Goal: Task Accomplishment & Management: Use online tool/utility

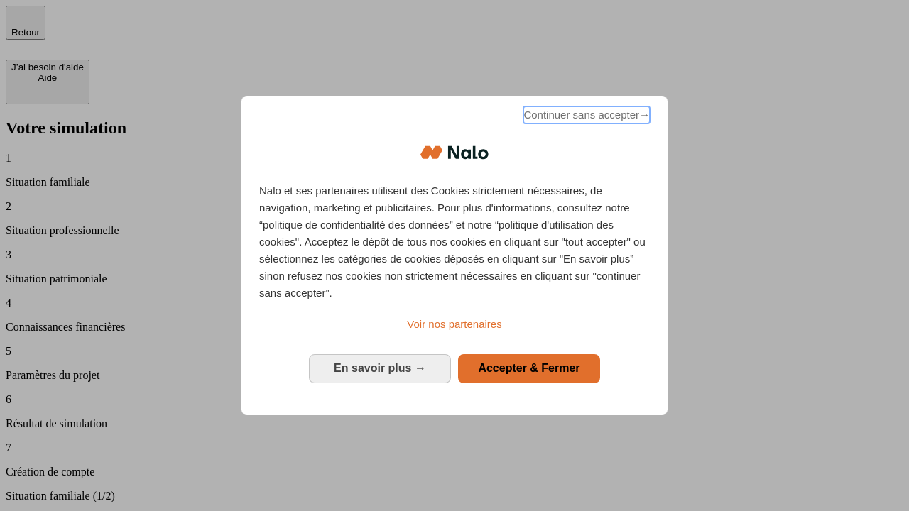
click at [585, 117] on span "Continuer sans accepter →" at bounding box center [586, 115] width 126 height 17
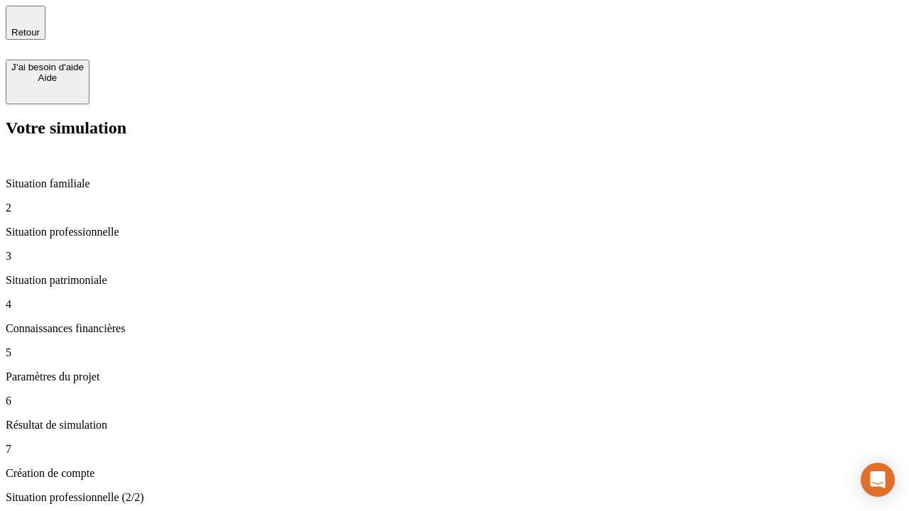
type input "30 000"
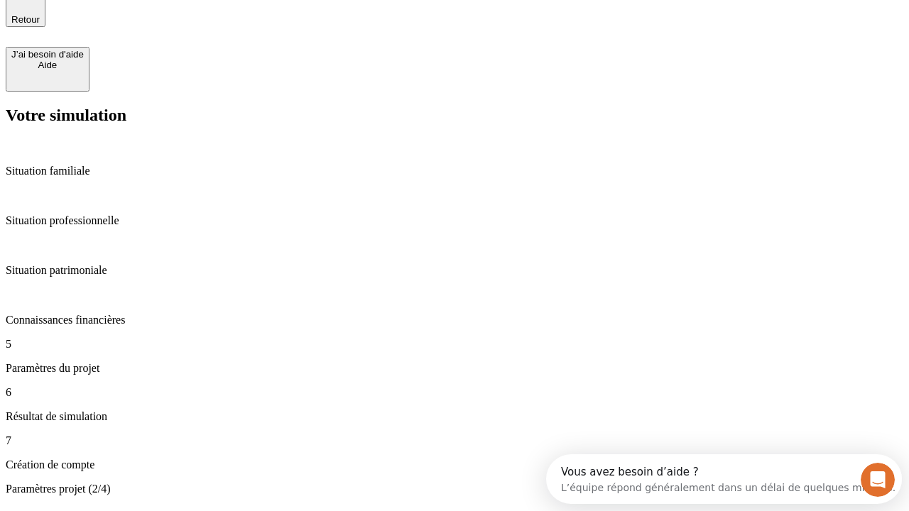
type input "25"
type input "64"
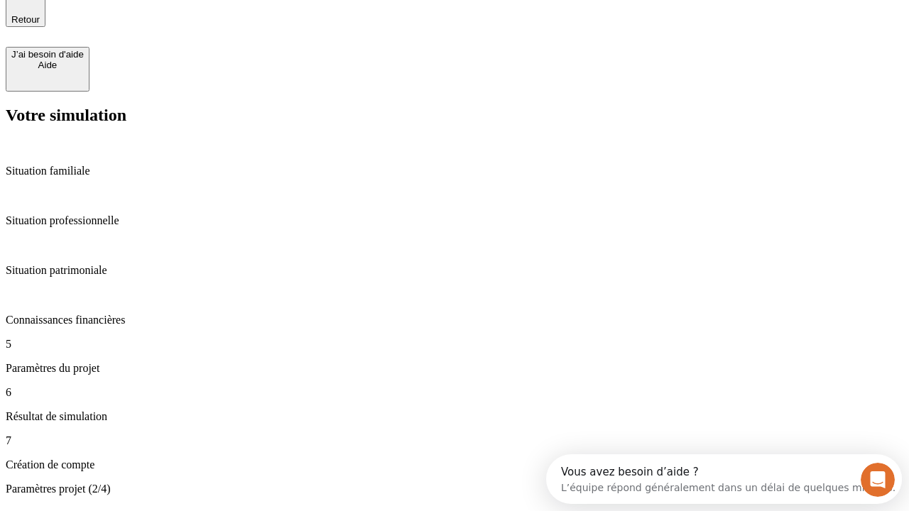
type input "1 000"
type input "640"
